Goal: Navigation & Orientation: Find specific page/section

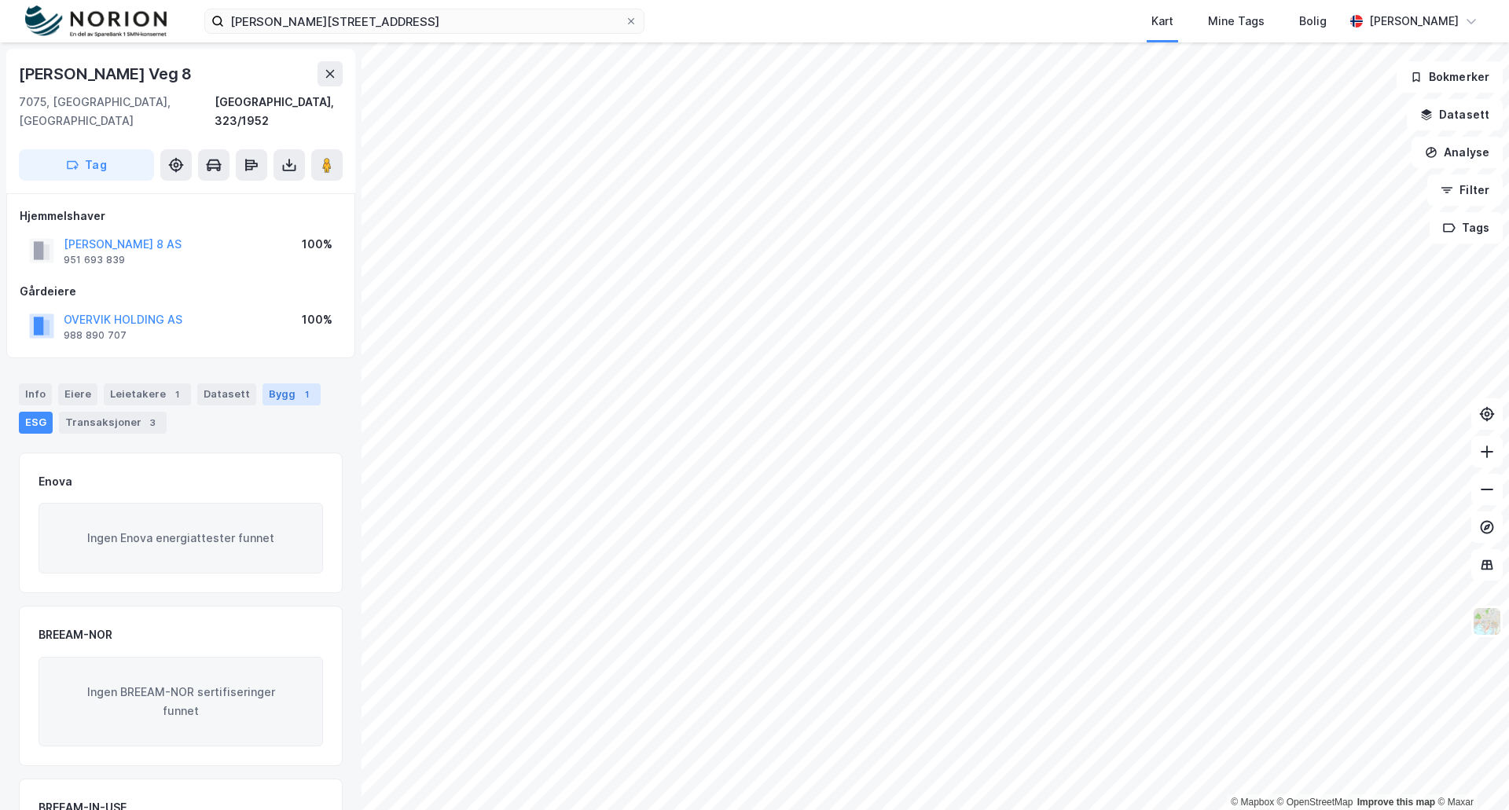
click at [268, 384] on div "Bygg 1" at bounding box center [292, 395] width 58 height 22
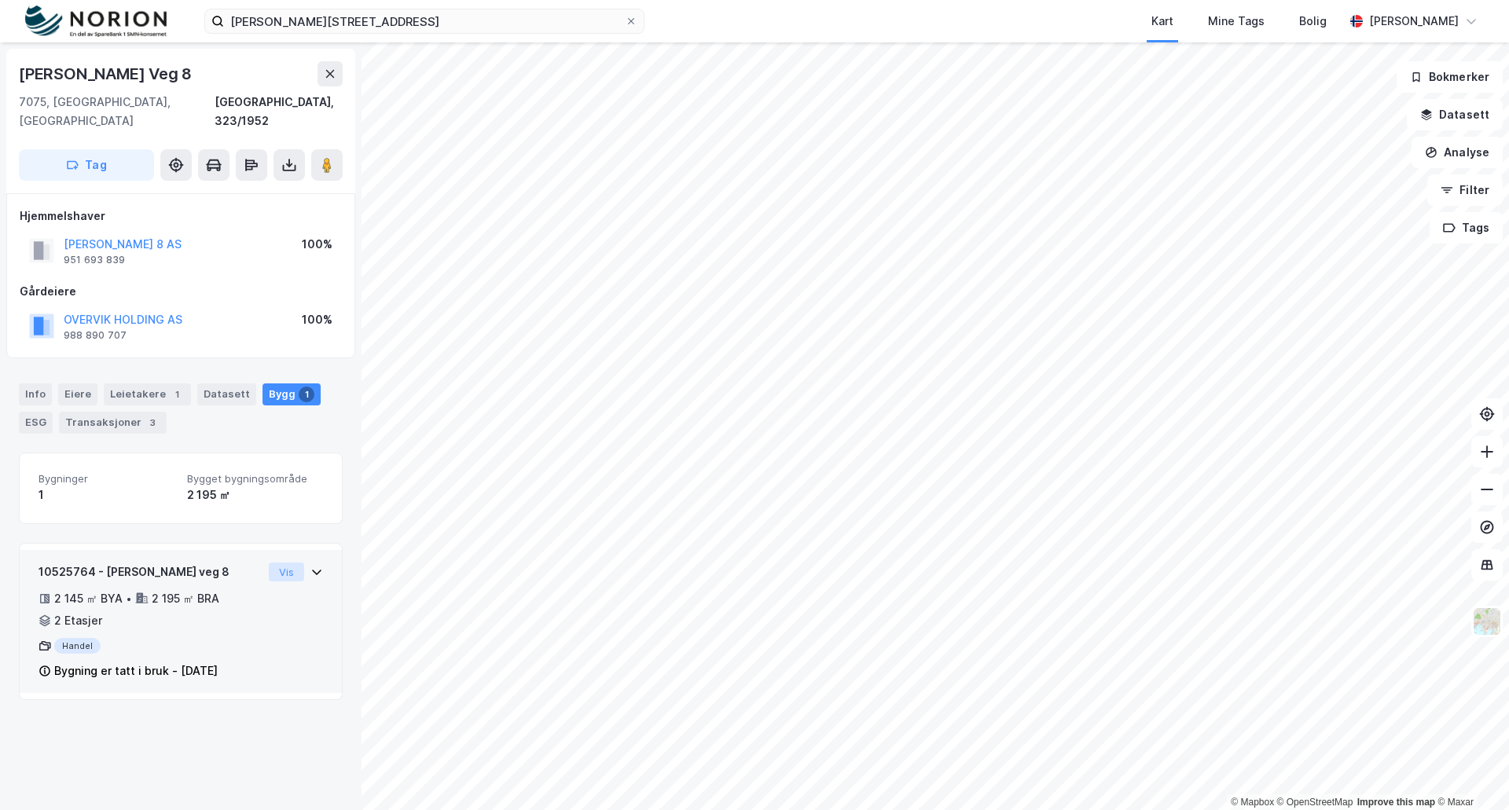
click at [269, 563] on button "Vis" at bounding box center [286, 572] width 35 height 19
